Goal: Task Accomplishment & Management: Manage account settings

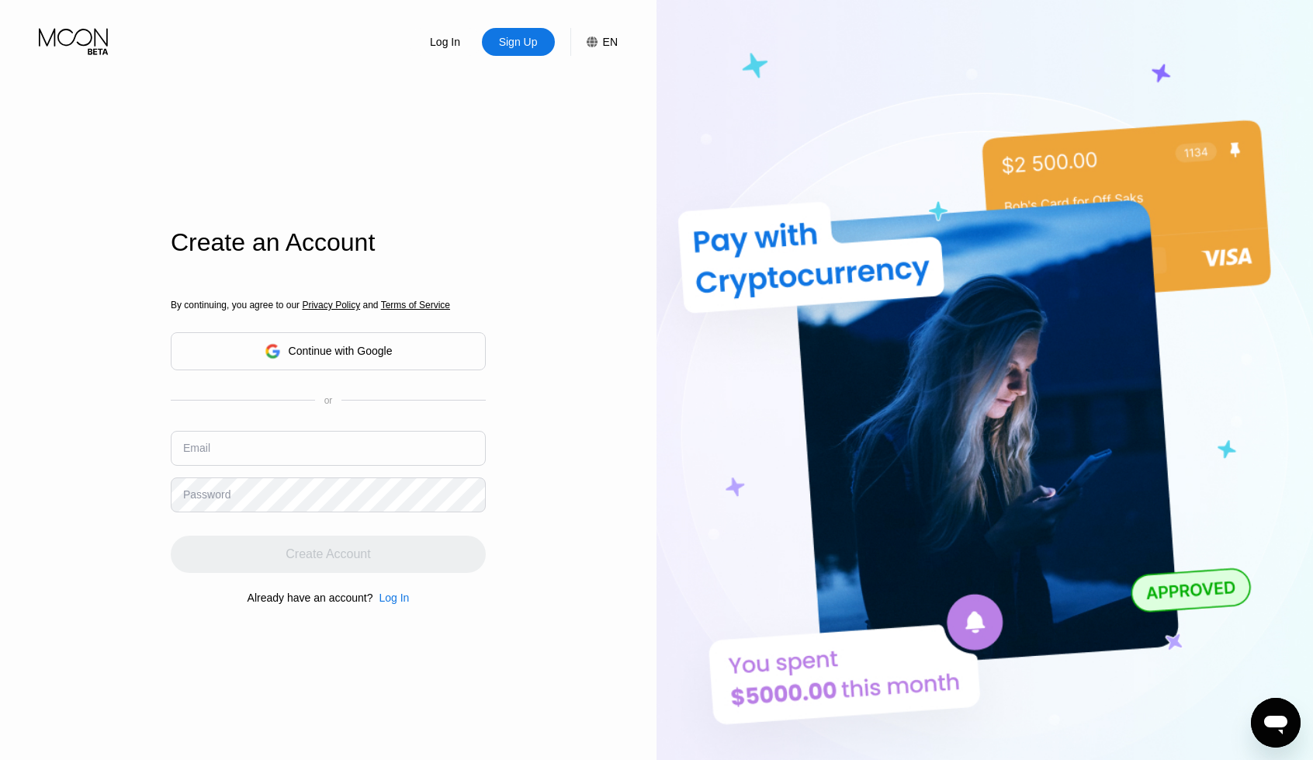
click at [388, 356] on div "Continue with Google" at bounding box center [341, 351] width 104 height 12
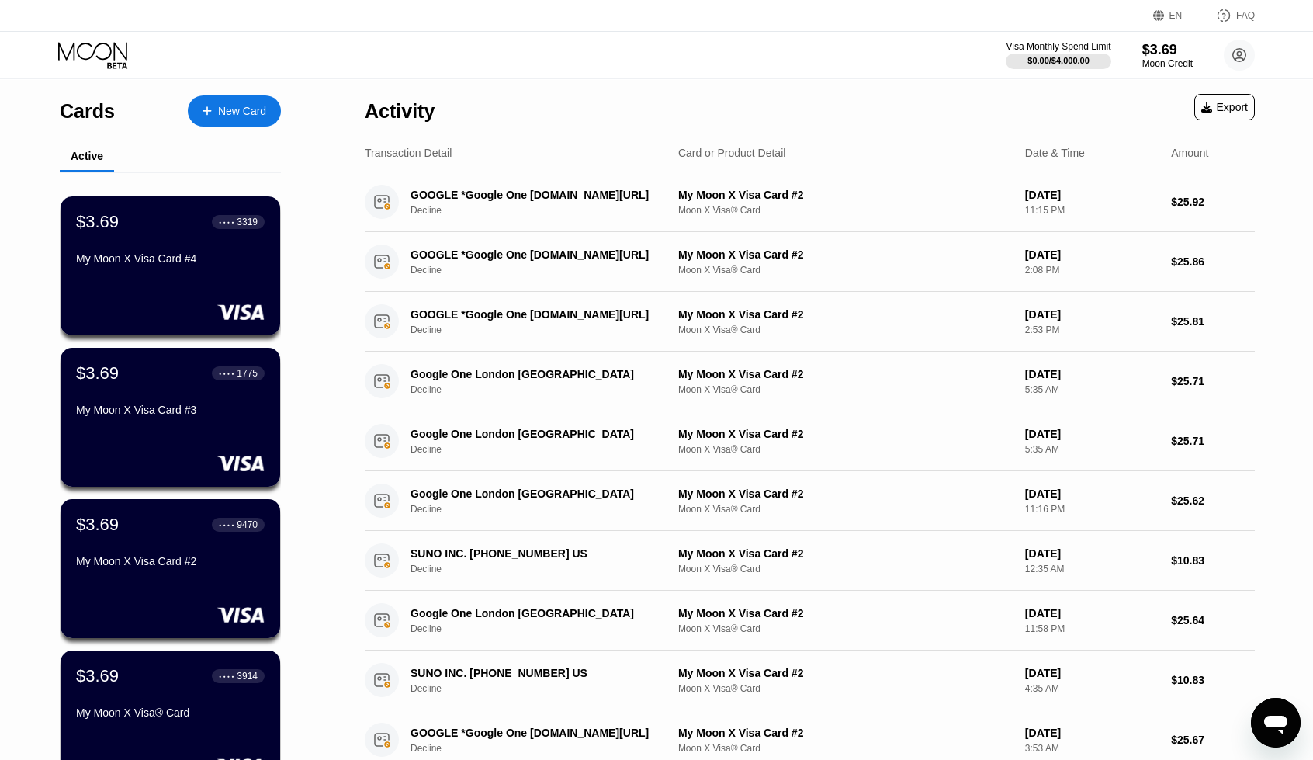
click at [1043, 85] on div "Activity Export" at bounding box center [810, 107] width 890 height 54
click at [238, 265] on div "My Moon X Visa Card #4" at bounding box center [170, 258] width 190 height 12
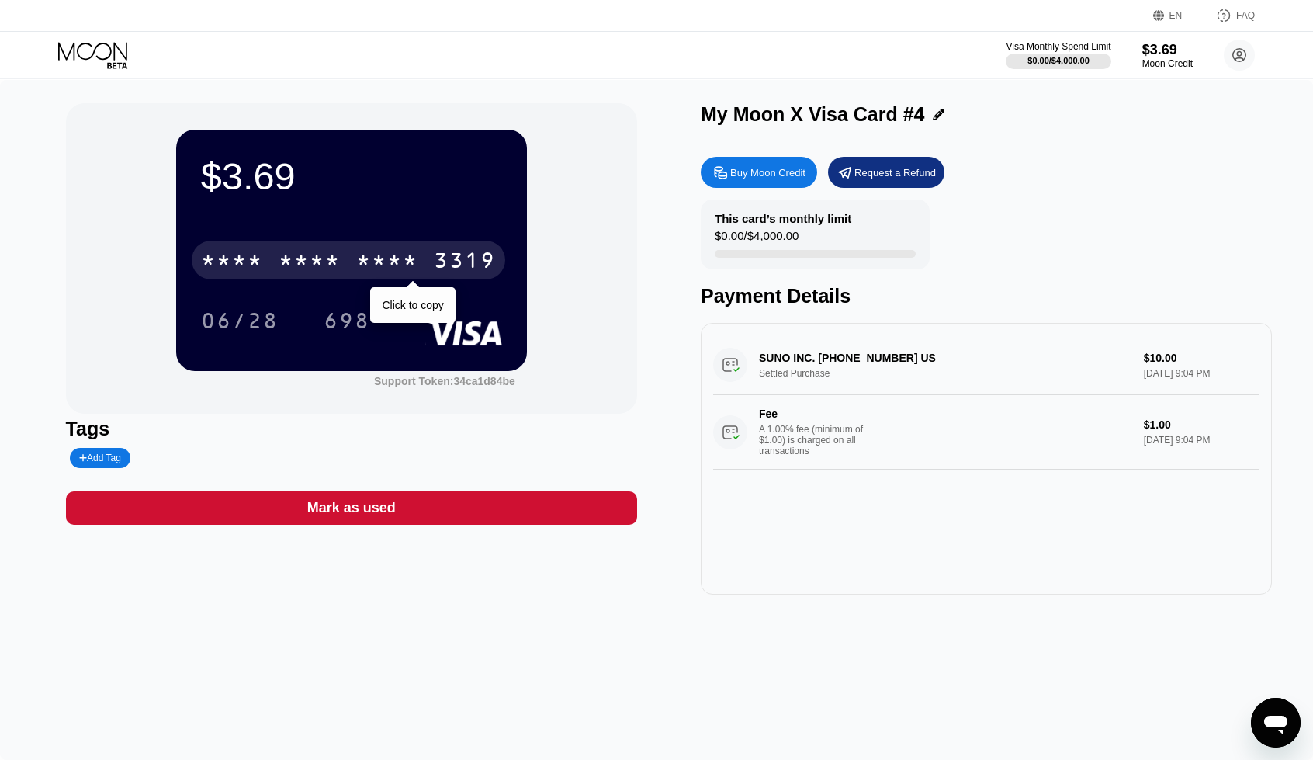
click at [430, 266] on div "* * * * * * * * * * * * 3319" at bounding box center [349, 260] width 314 height 39
click at [366, 265] on div "2927" at bounding box center [387, 262] width 62 height 25
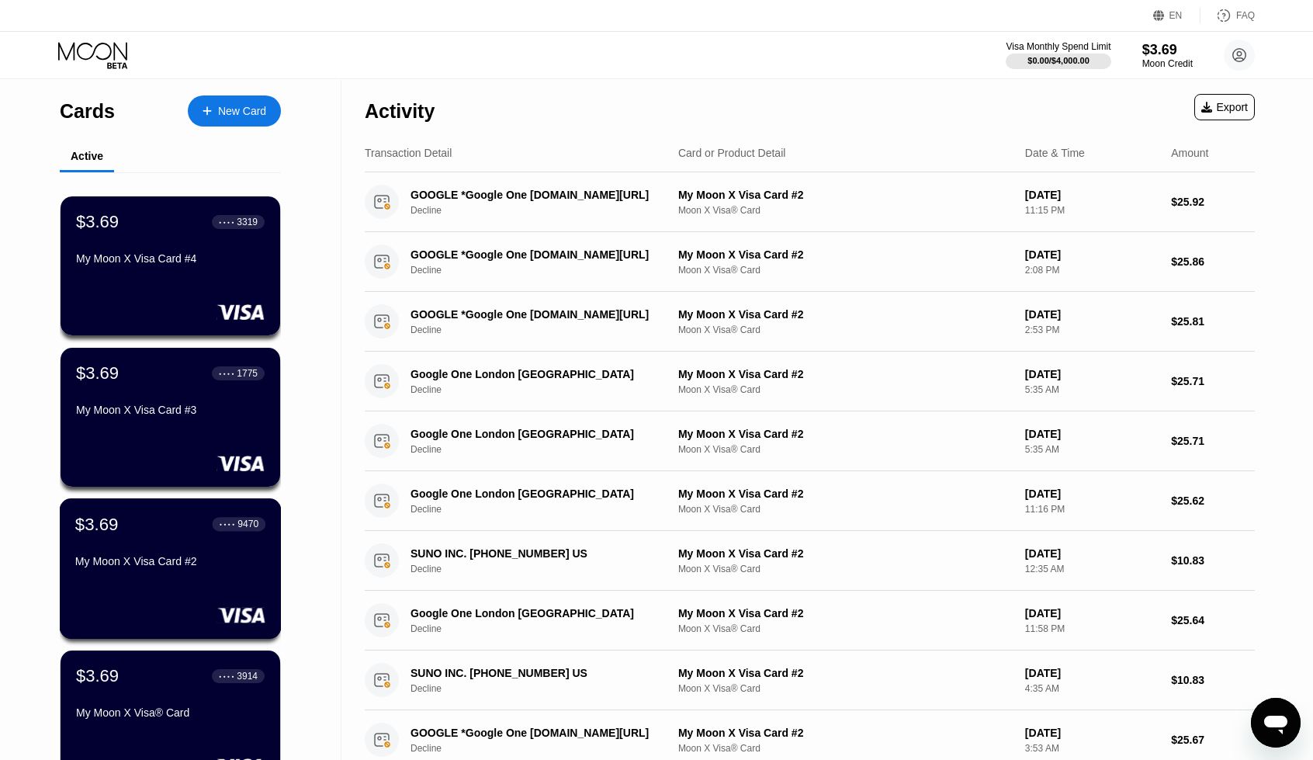
click at [213, 549] on div "$3.69 ● ● ● ● 9470 My Moon X Visa Card #2" at bounding box center [170, 544] width 190 height 60
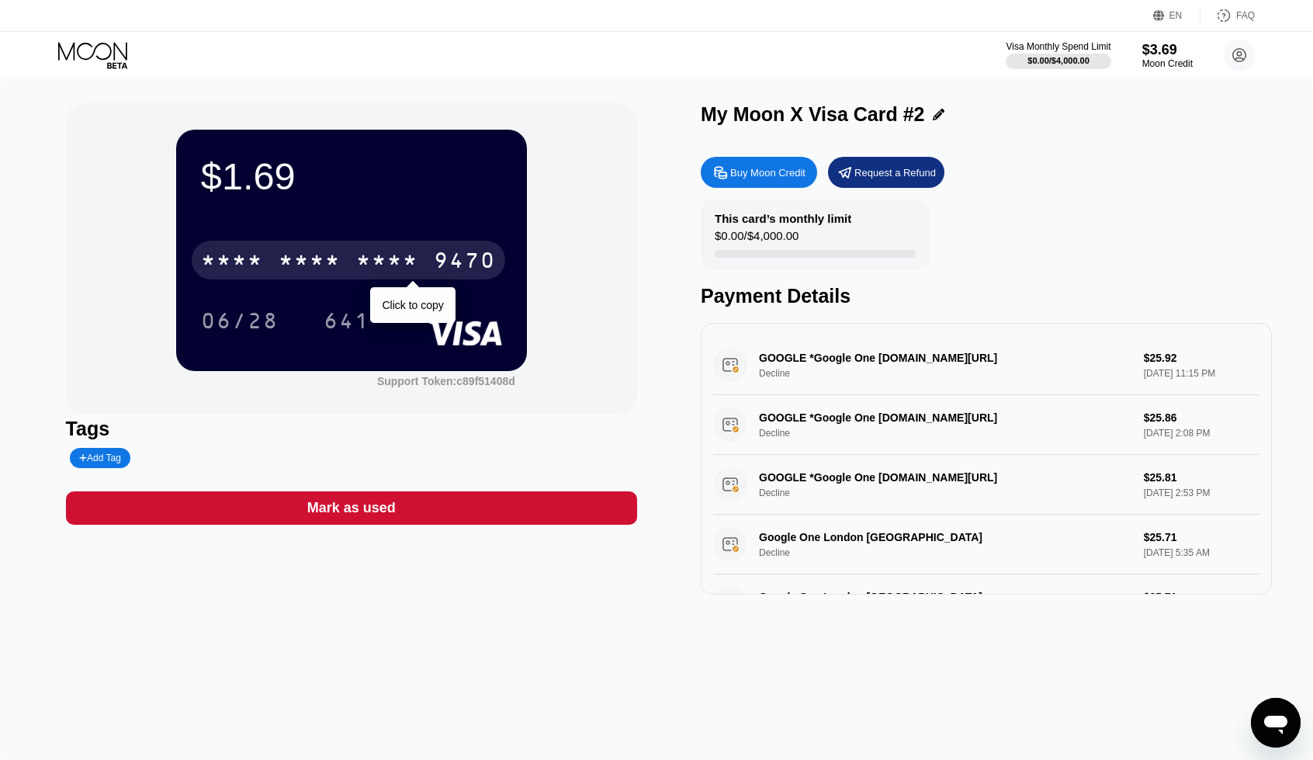
click at [384, 274] on div "* * * *" at bounding box center [387, 262] width 62 height 25
click at [383, 249] on div "[CREDIT_CARD_NUMBER]" at bounding box center [349, 260] width 314 height 39
click at [393, 252] on div "* * * *" at bounding box center [387, 262] width 62 height 25
